Goal: Transaction & Acquisition: Purchase product/service

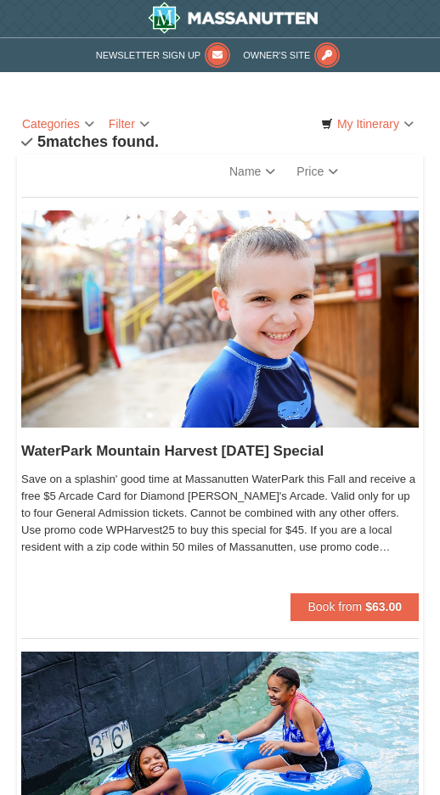
click at [366, 614] on strong "$63.00" at bounding box center [383, 607] width 36 height 14
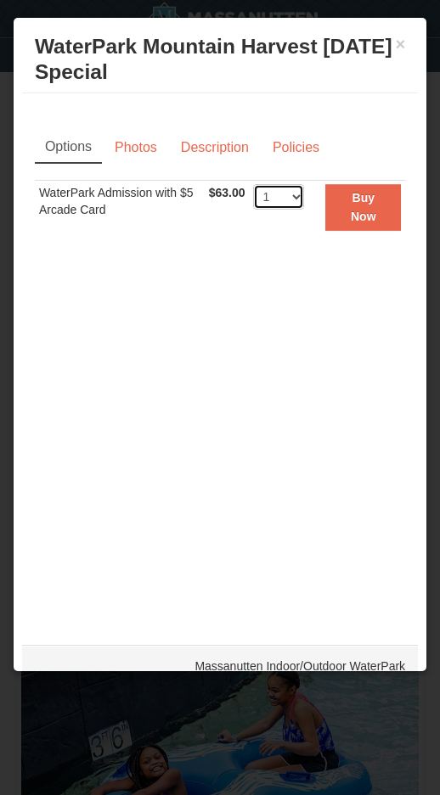
click at [304, 208] on select "1 2 3 4 5 6 7 8 9 10 11 12 13 14 15 16 17 18 19 20 21 22" at bounding box center [278, 196] width 51 height 25
select select "6"
click at [360, 215] on strong "Buy Now" at bounding box center [362, 207] width 25 height 32
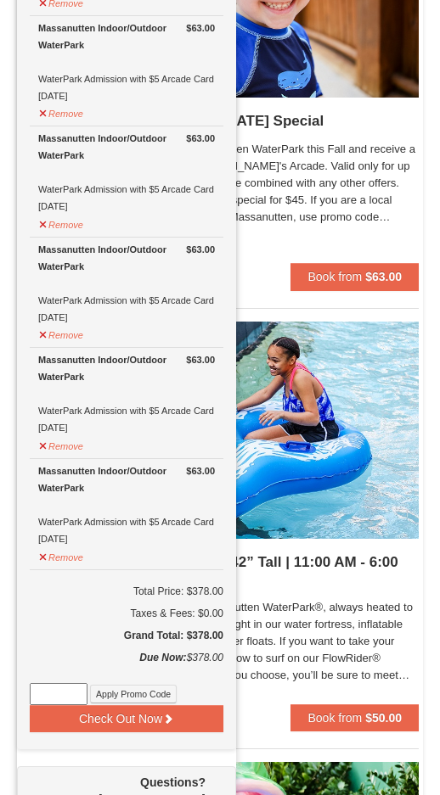
scroll to position [334, 0]
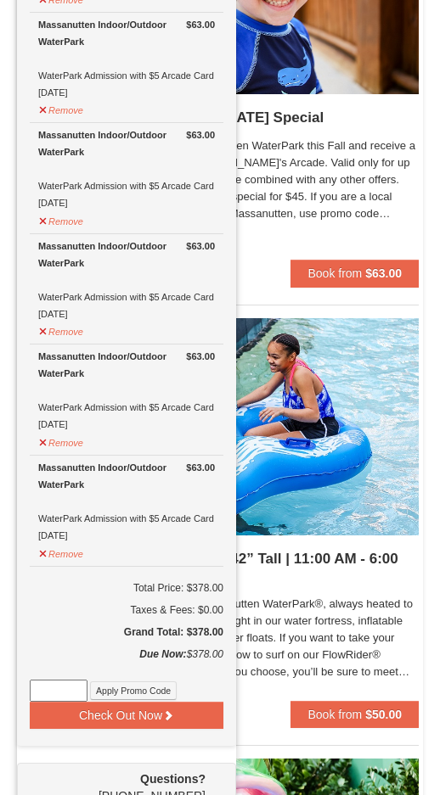
click at [72, 687] on input at bounding box center [59, 691] width 58 height 22
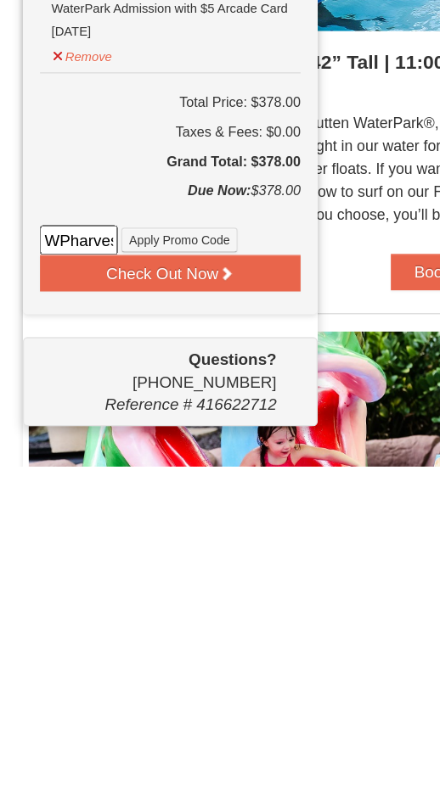
type input "WPharvest25"
click at [154, 618] on button "Apply Promo Code" at bounding box center [133, 627] width 87 height 19
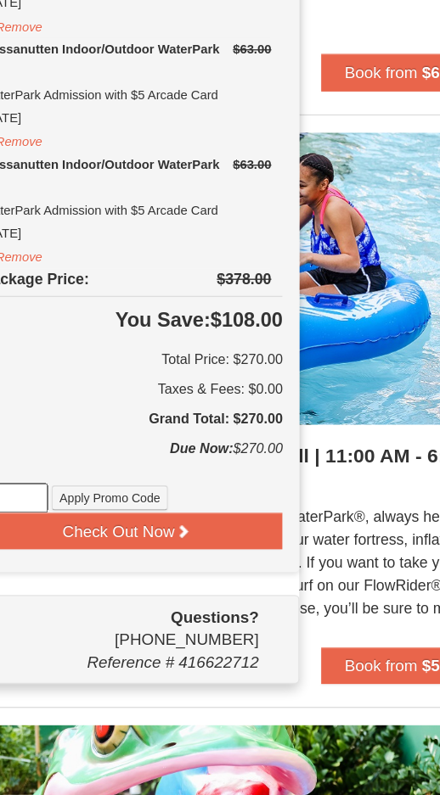
scroll to position [364, 0]
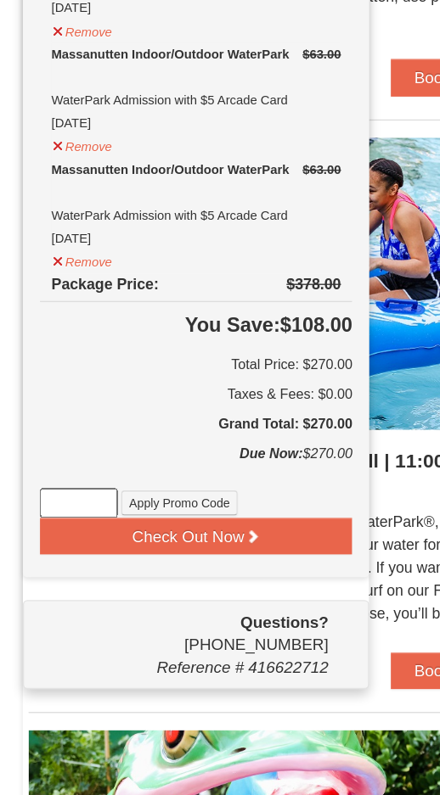
click at [195, 570] on button "Check Out Now" at bounding box center [146, 583] width 232 height 27
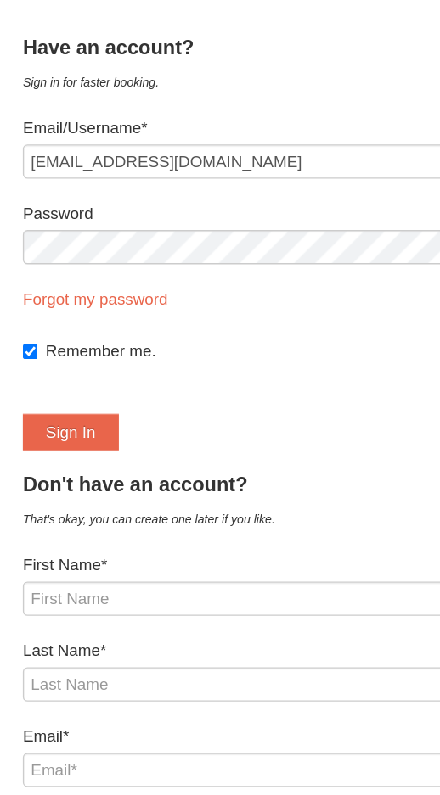
click at [39, 400] on button "Sign In" at bounding box center [52, 413] width 71 height 27
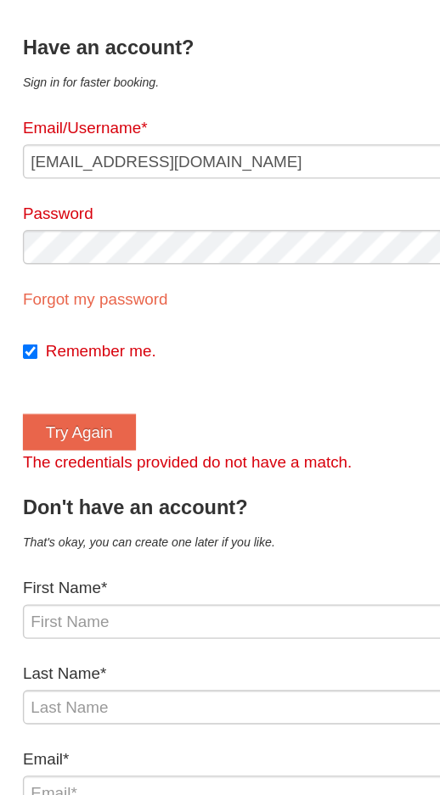
click at [60, 400] on button "Try Again" at bounding box center [59, 413] width 84 height 27
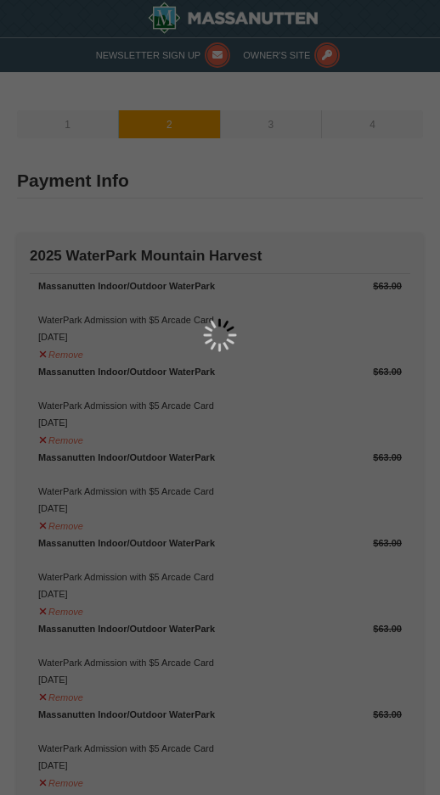
type input "[STREET_ADDRESS]"
type input "[GEOGRAPHIC_DATA]"
type input "24482"
type input "540"
type input "569"
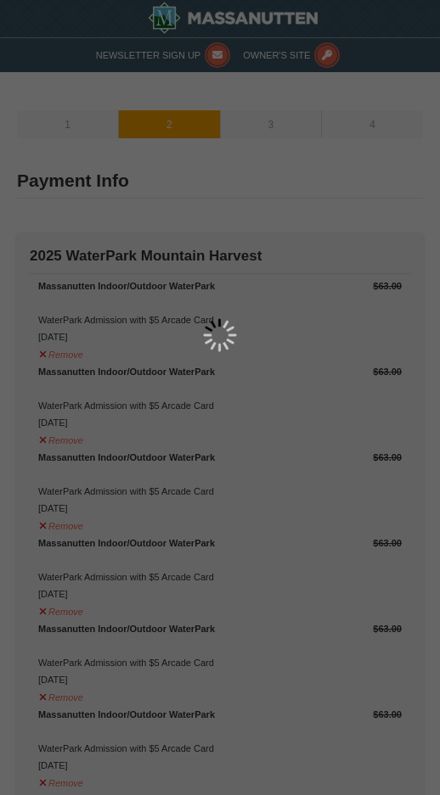
type input "7440"
type input "seachelle1030@gmail.com"
select select "VA"
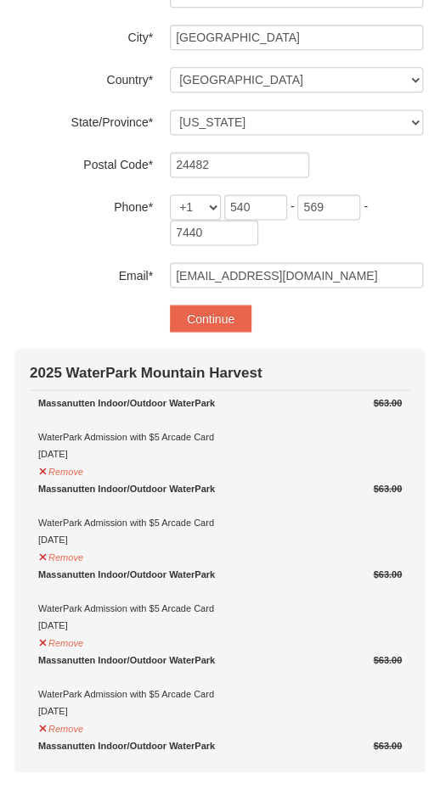
scroll to position [334, 0]
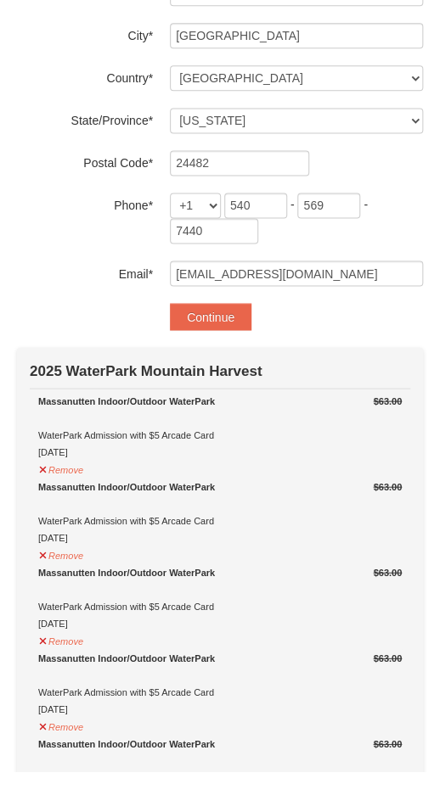
click at [215, 328] on button "Continue" at bounding box center [210, 341] width 81 height 27
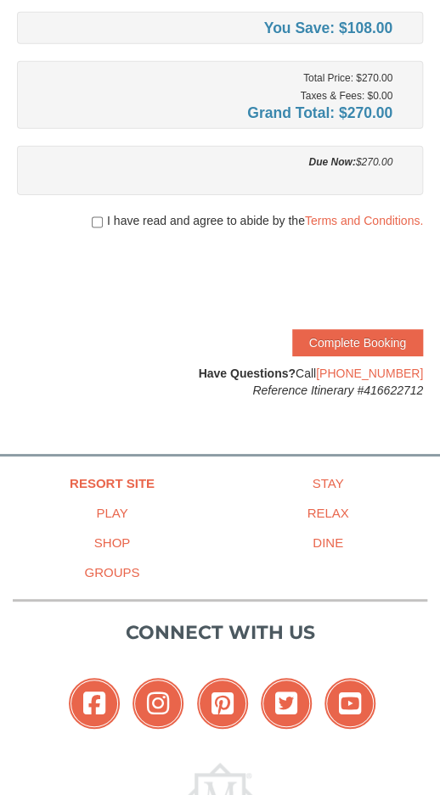
scroll to position [805, 0]
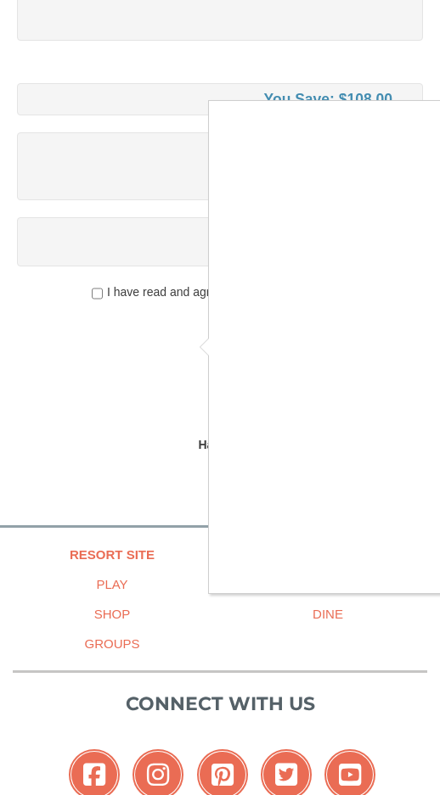
click at [97, 291] on div at bounding box center [220, 397] width 440 height 795
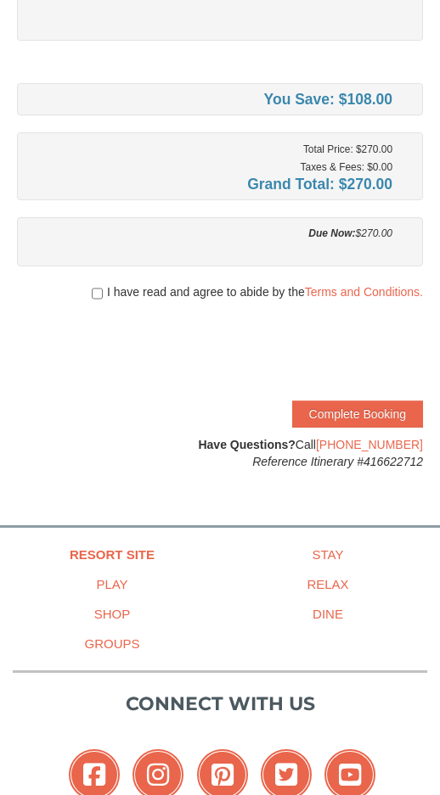
click at [92, 288] on input "checkbox" at bounding box center [97, 294] width 11 height 14
checkbox input "true"
click at [351, 420] on button "Complete Booking" at bounding box center [357, 414] width 131 height 27
